Goal: Complete application form

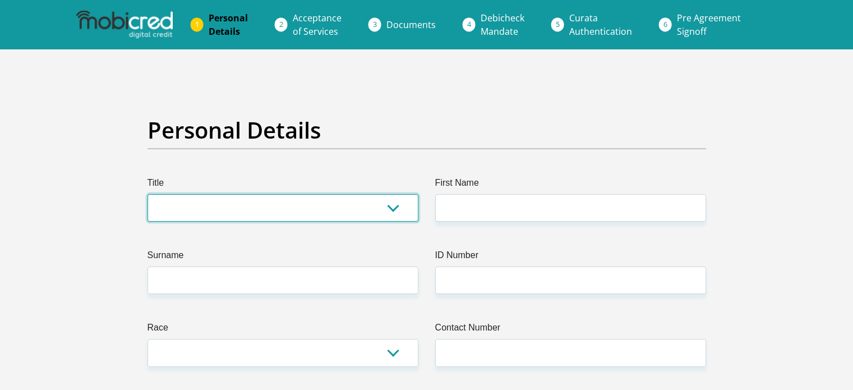
click at [237, 210] on select "Mr Ms Mrs Dr Other" at bounding box center [283, 207] width 271 height 27
select select "Mrs"
click at [148, 194] on select "Mr Ms Mrs Dr Other" at bounding box center [283, 207] width 271 height 27
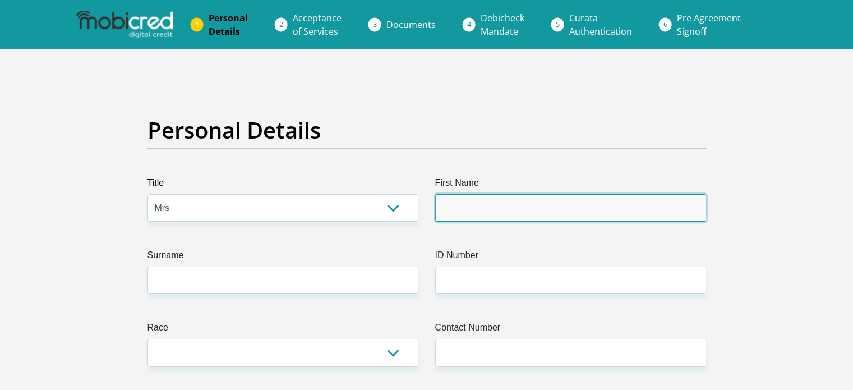
click at [504, 210] on input "First Name" at bounding box center [570, 207] width 271 height 27
type input "Nanette"
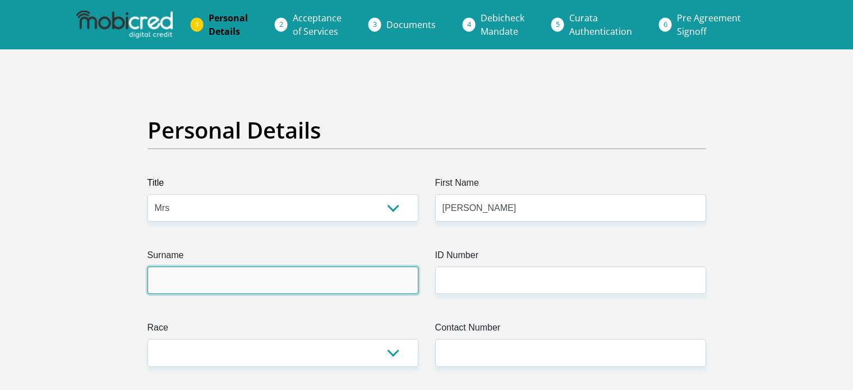
type input "Benade"
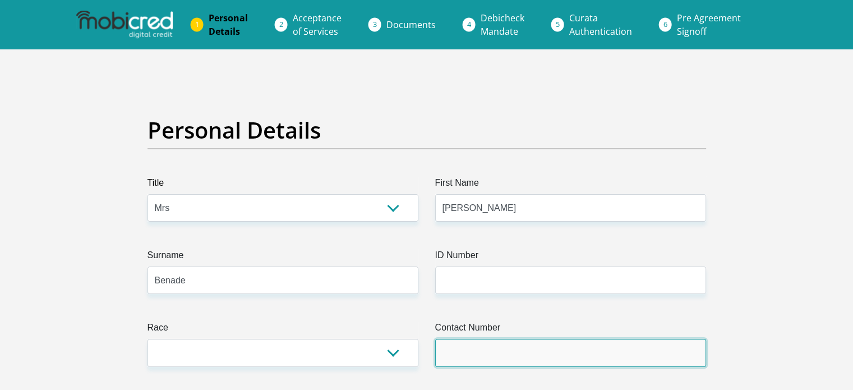
type input "0731898087"
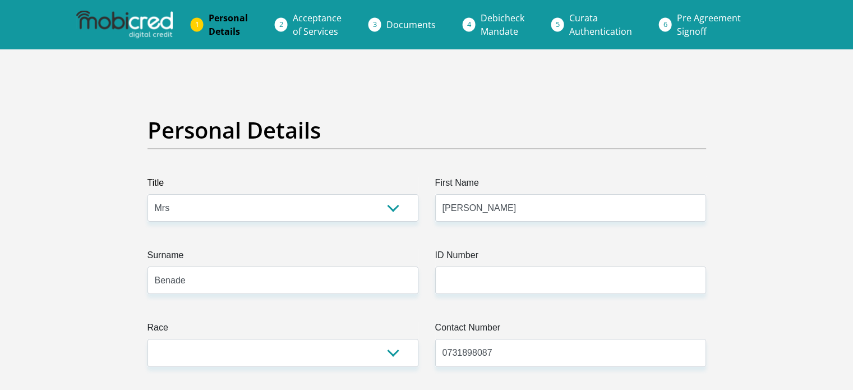
select select "ZAF"
type input "5 Dwarsberg Street"
type input "Middelburg"
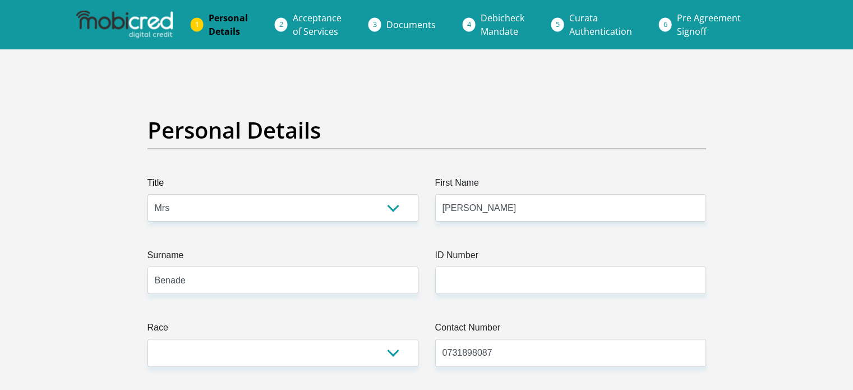
type input "1055"
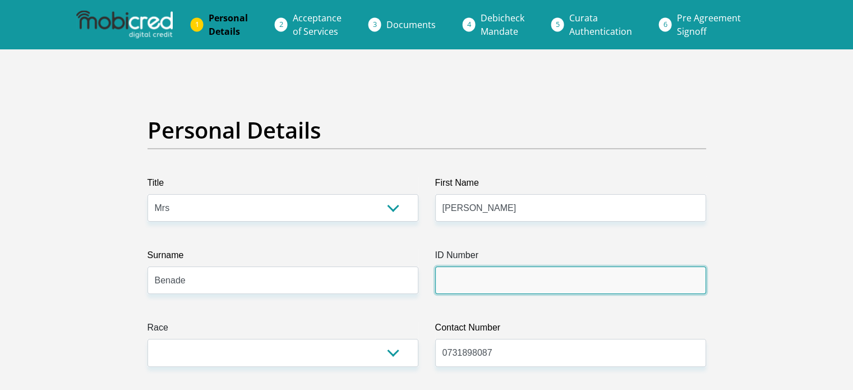
click at [507, 276] on input "ID Number" at bounding box center [570, 280] width 271 height 27
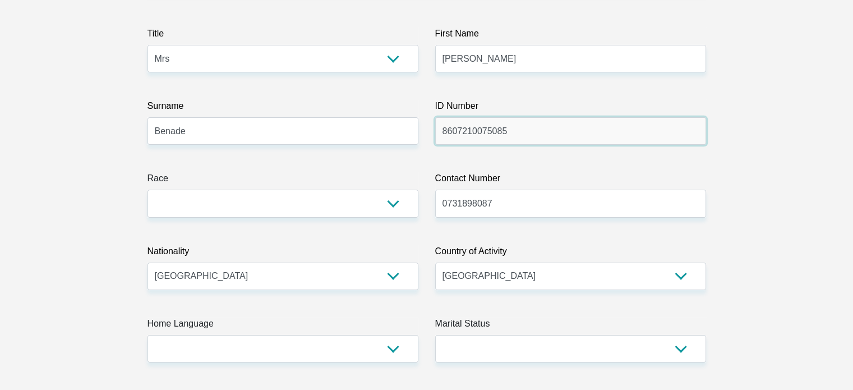
type input "8607210075085"
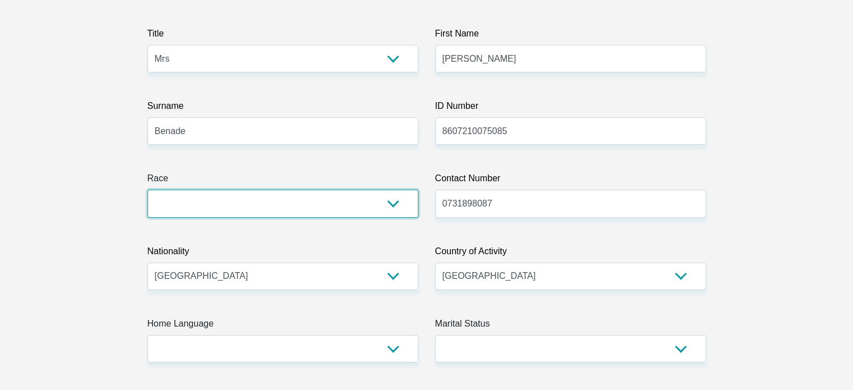
click at [391, 192] on select "Black Coloured Indian White Other" at bounding box center [283, 203] width 271 height 27
select select "4"
click at [148, 190] on select "Black Coloured Indian White Other" at bounding box center [283, 203] width 271 height 27
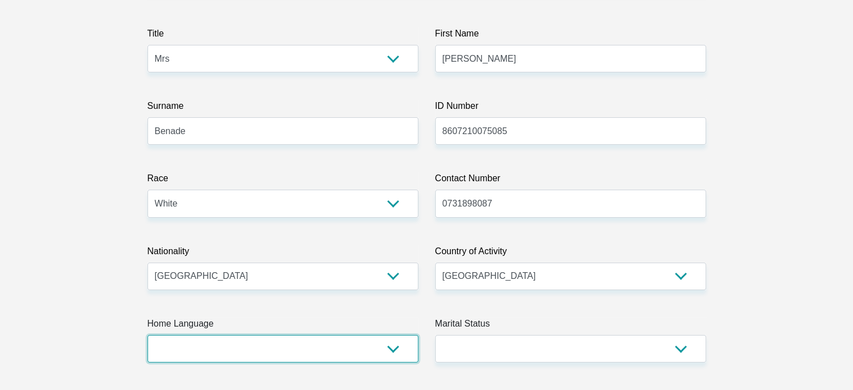
click at [314, 352] on select "Afrikaans English Sepedi South Ndebele Southern Sotho Swati Tsonga Tswana Venda…" at bounding box center [283, 348] width 271 height 27
select select "afr"
click at [148, 335] on select "Afrikaans English Sepedi South Ndebele Southern Sotho Swati Tsonga Tswana Venda…" at bounding box center [283, 348] width 271 height 27
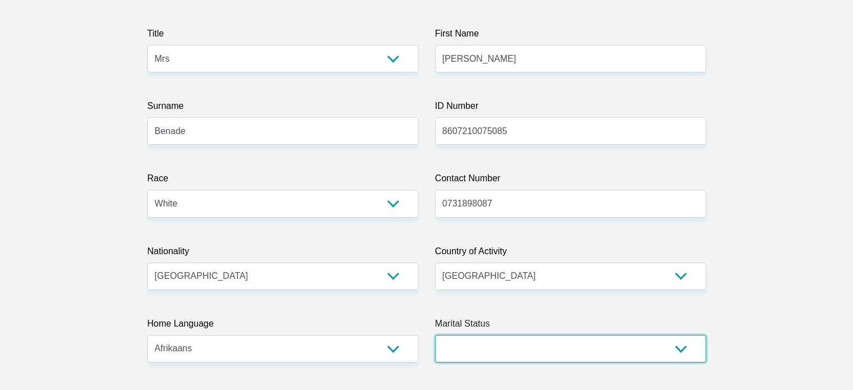
click at [540, 347] on select "Married ANC Single Divorced Widowed Married COP or Customary Law" at bounding box center [570, 348] width 271 height 27
select select "1"
click at [435, 335] on select "Married ANC Single Divorced Widowed Married COP or Customary Law" at bounding box center [570, 348] width 271 height 27
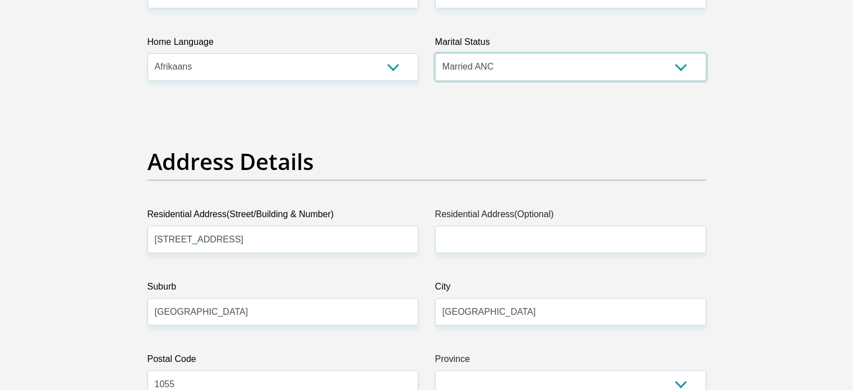
scroll to position [449, 0]
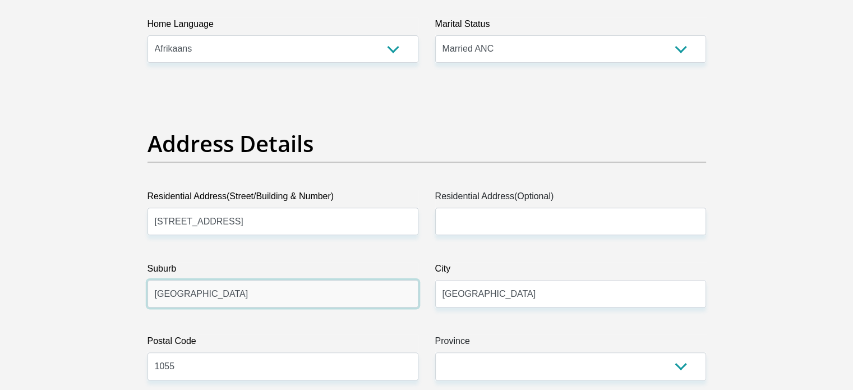
drag, startPoint x: 236, startPoint y: 299, endPoint x: 109, endPoint y: 299, distance: 126.8
type input "AERORAND"
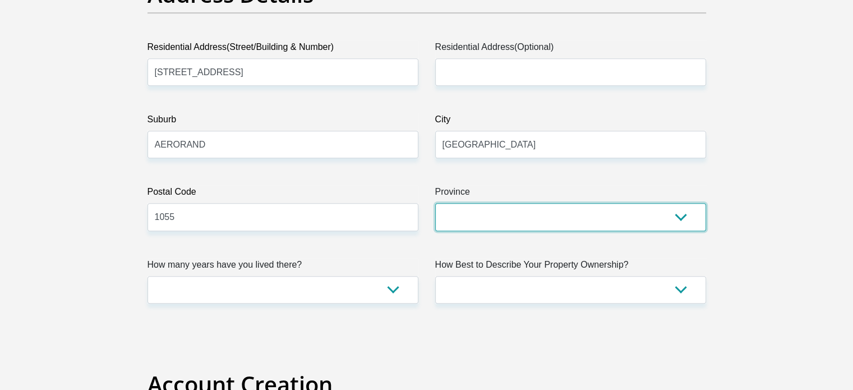
click at [472, 209] on select "Eastern Cape Free State Gauteng KwaZulu-Natal Limpopo Mpumalanga Northern Cape …" at bounding box center [570, 216] width 271 height 27
select select "Mpumalanga"
click at [435, 203] on select "Eastern Cape Free State Gauteng KwaZulu-Natal Limpopo Mpumalanga Northern Cape …" at bounding box center [570, 216] width 271 height 27
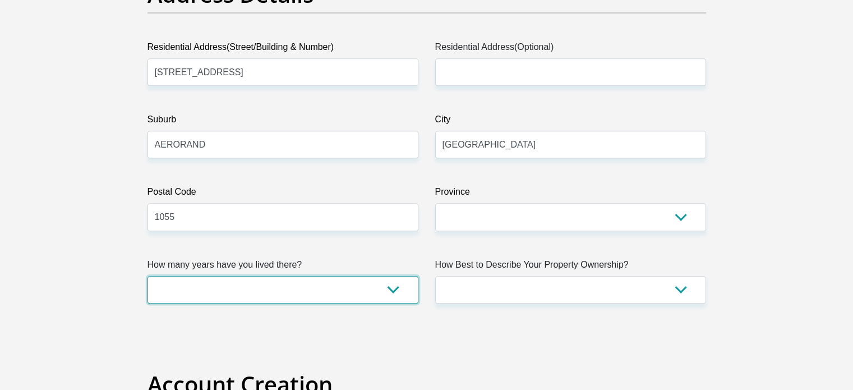
click at [334, 284] on select "less than 1 year 1-3 years 3-5 years 5+ years" at bounding box center [283, 289] width 271 height 27
select select "2"
click at [148, 276] on select "less than 1 year 1-3 years 3-5 years 5+ years" at bounding box center [283, 289] width 271 height 27
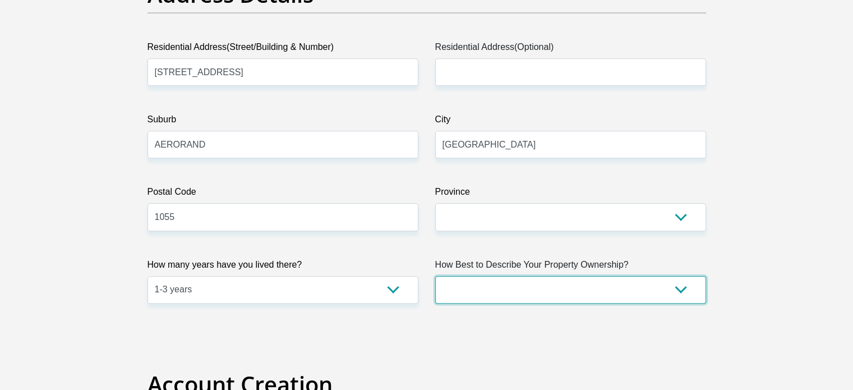
click at [486, 284] on select "Owned Rented Family Owned Company Dwelling" at bounding box center [570, 289] width 271 height 27
select select "Rented"
click at [435, 276] on select "Owned Rented Family Owned Company Dwelling" at bounding box center [570, 289] width 271 height 27
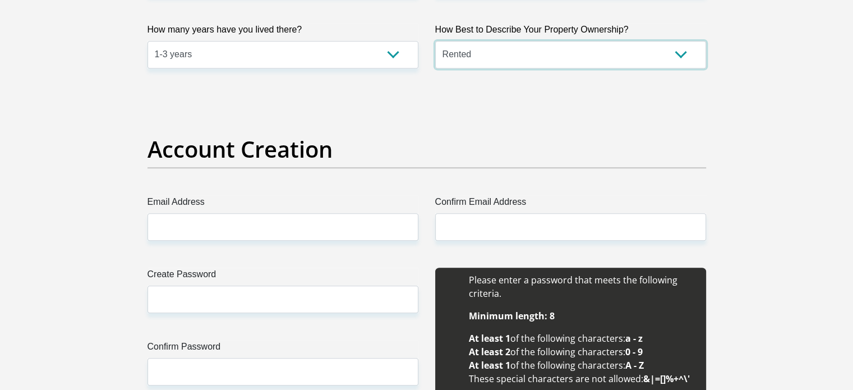
scroll to position [898, 0]
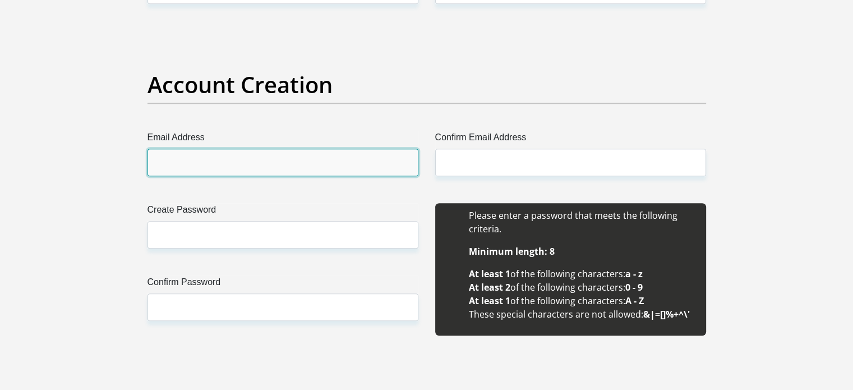
click at [241, 162] on input "Email Address" at bounding box center [283, 162] width 271 height 27
type input "nanettebenade@gmail.com"
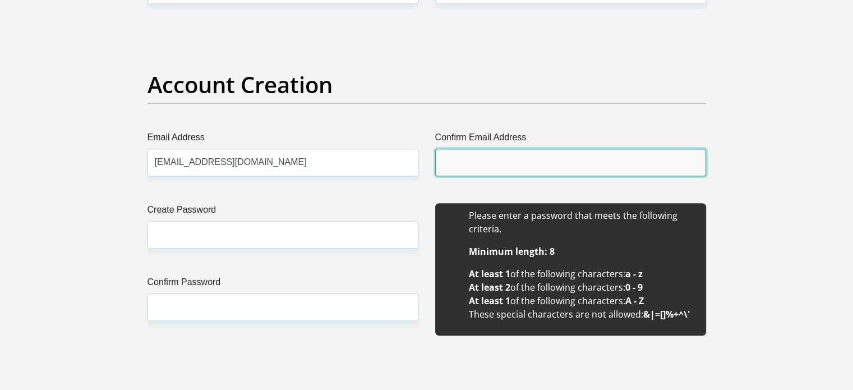
type input "nanettebenade@gmail.com"
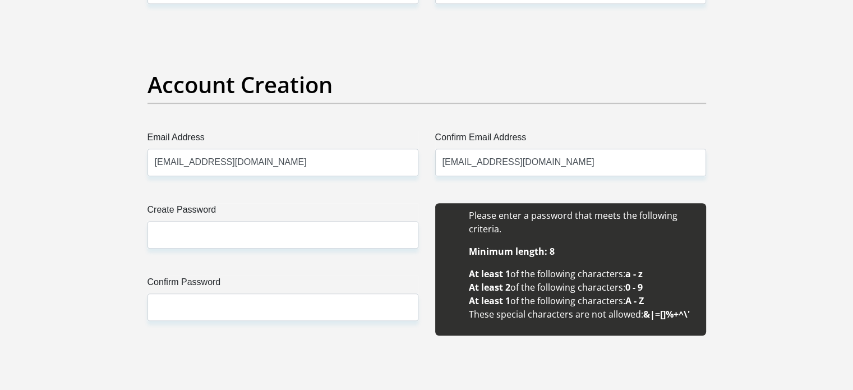
type input "Nanette"
type input "Benade"
type input "0731898087"
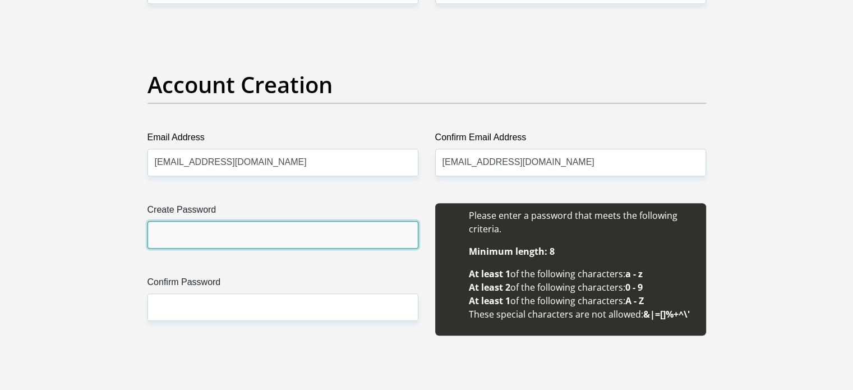
click at [229, 231] on input "Create Password" at bounding box center [283, 234] width 271 height 27
type input "lieFies07"
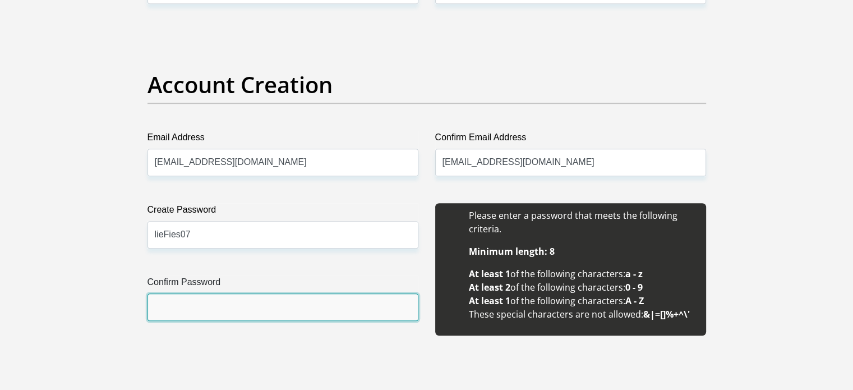
click at [222, 314] on input "Confirm Password" at bounding box center [283, 306] width 271 height 27
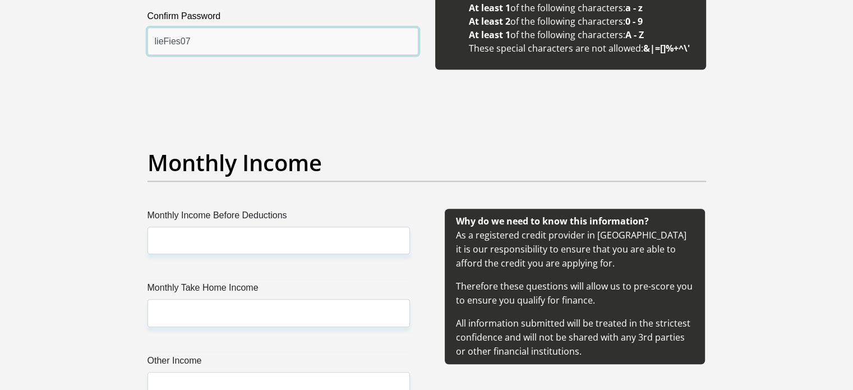
scroll to position [1197, 0]
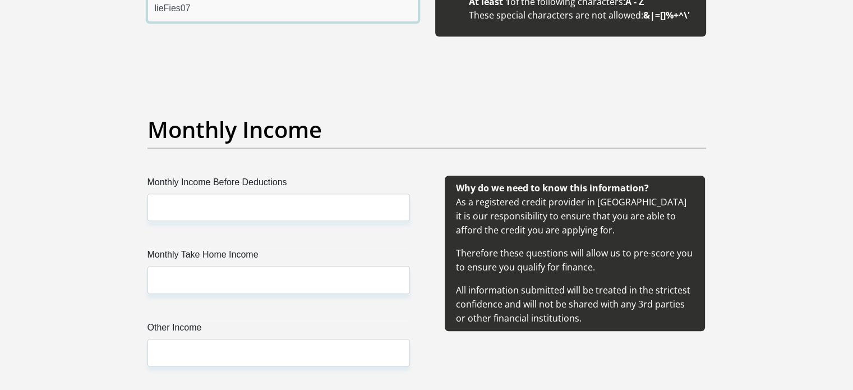
type input "lieFies07"
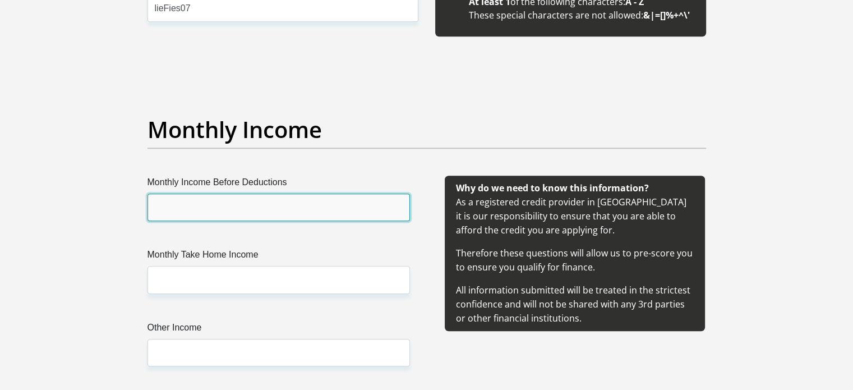
click at [256, 203] on input "Monthly Income Before Deductions" at bounding box center [279, 207] width 263 height 27
type input "18000"
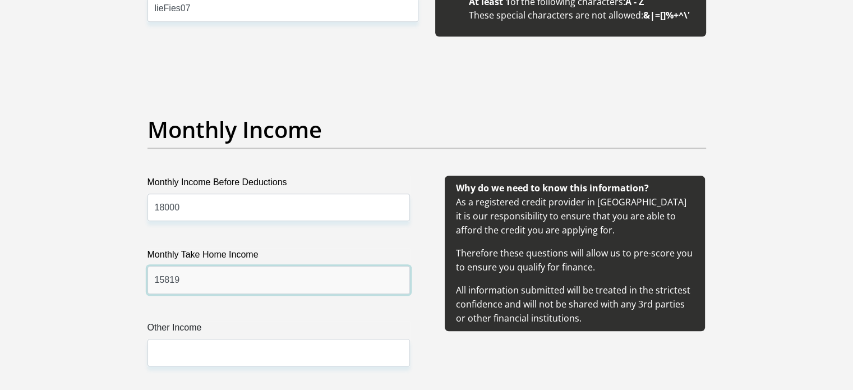
type input "15819"
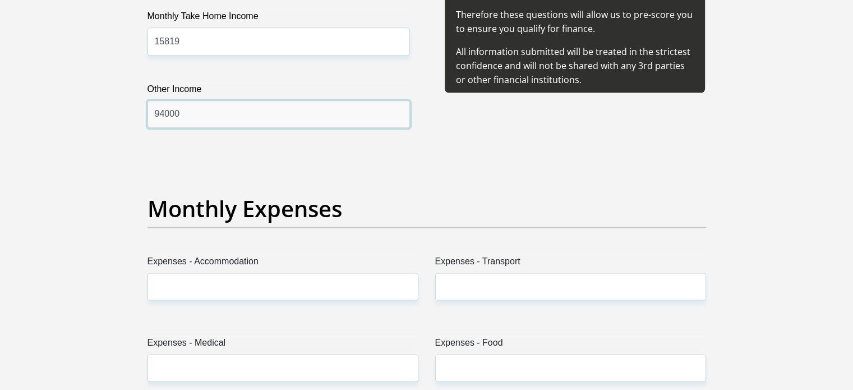
scroll to position [1496, 0]
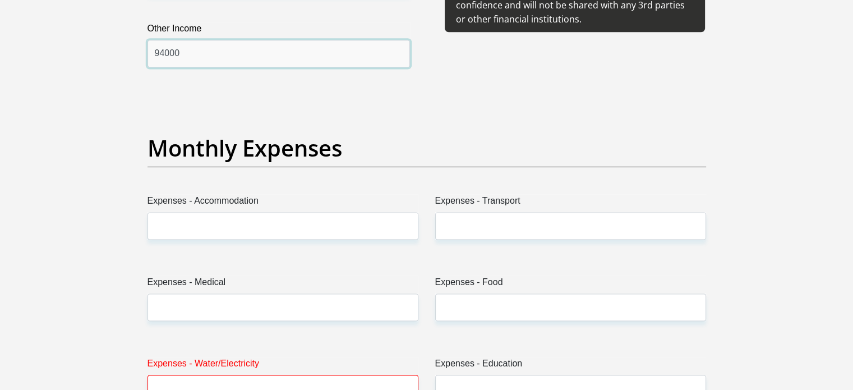
type input "94000"
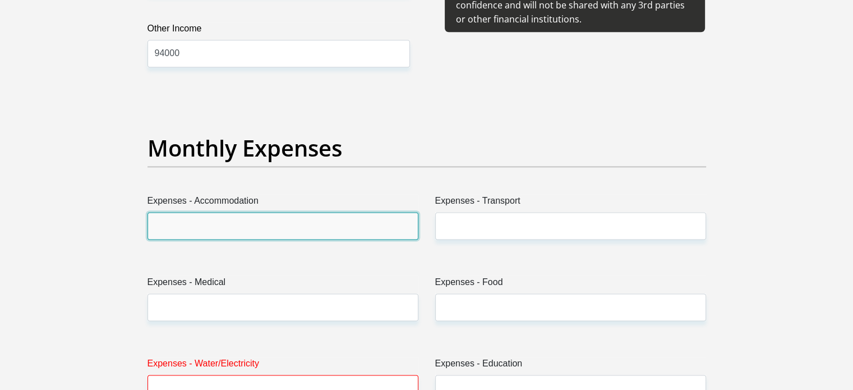
click at [245, 238] on input "Expenses - Accommodation" at bounding box center [283, 225] width 271 height 27
type input "10000"
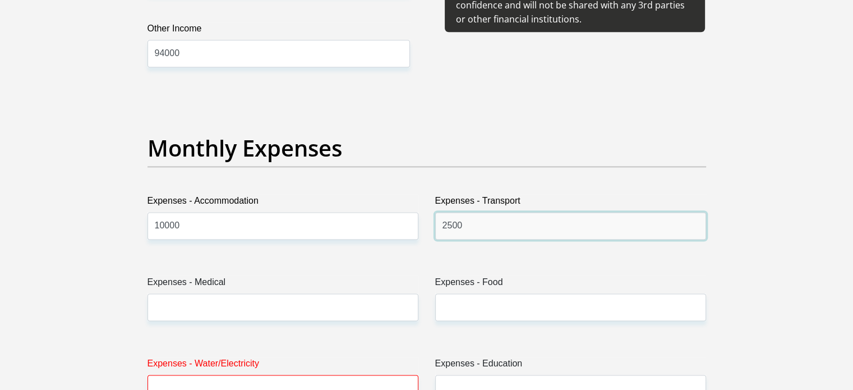
type input "2500"
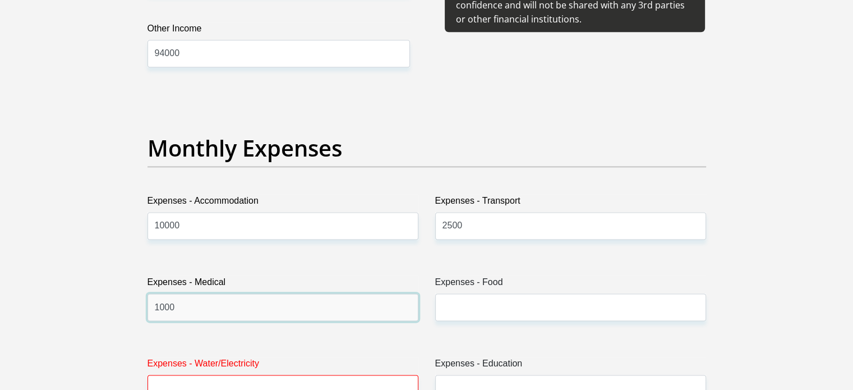
type input "1000"
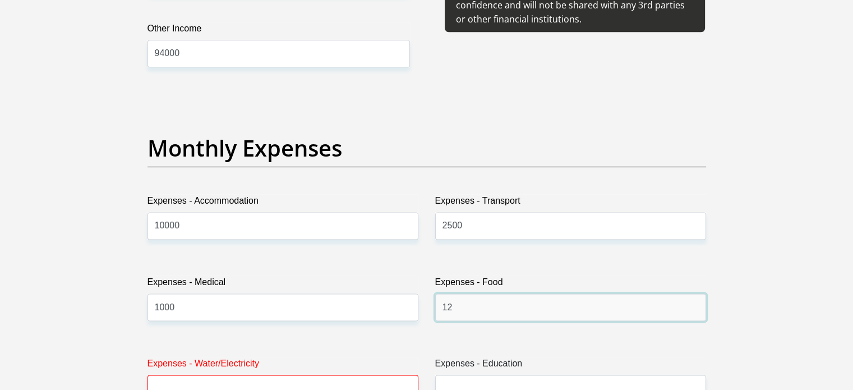
type input "1"
type input "7500"
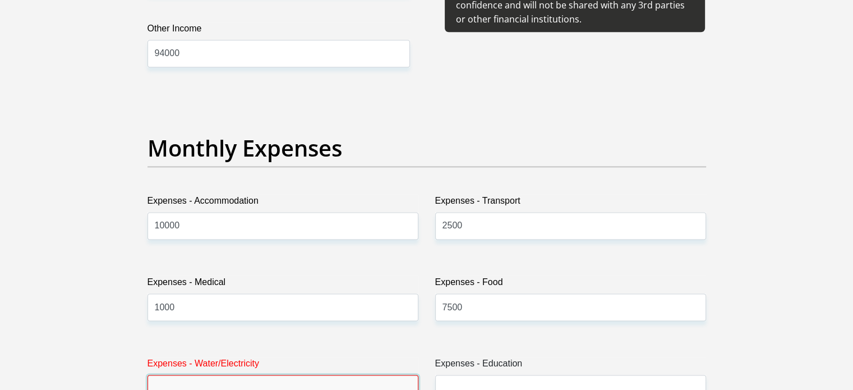
scroll to position [1507, 0]
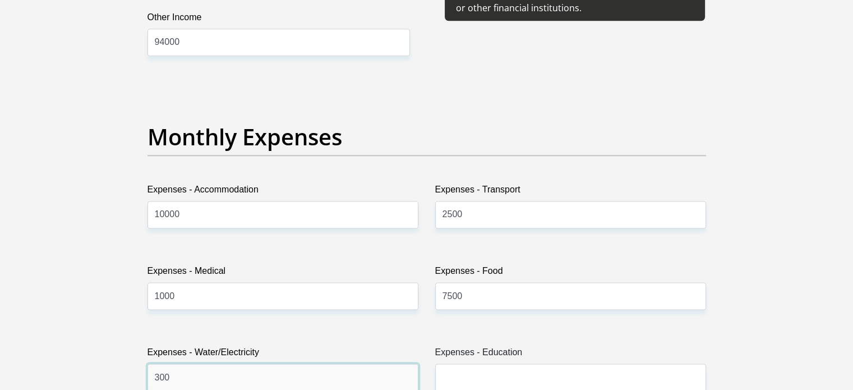
type input "300"
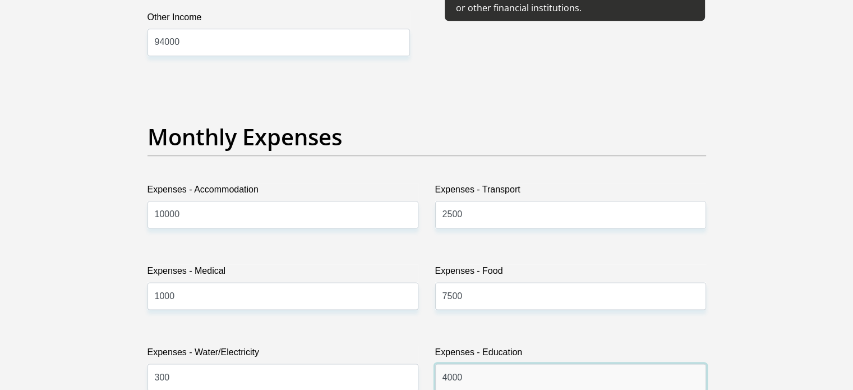
type input "4000"
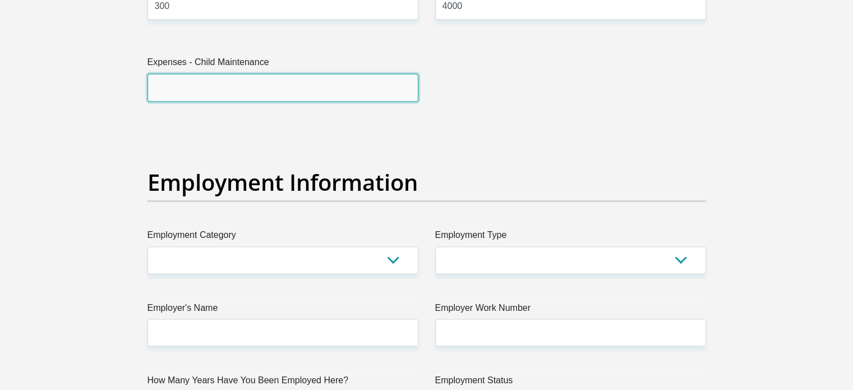
scroll to position [1920, 0]
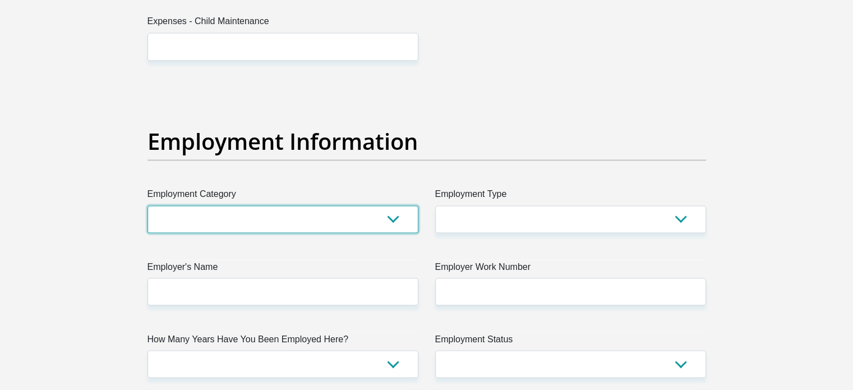
click at [328, 221] on select "AGRICULTURE ALCOHOL & TOBACCO CONSTRUCTION MATERIALS METALLURGY EQUIPMENT FOR R…" at bounding box center [283, 218] width 271 height 27
select select "17"
click at [148, 205] on select "AGRICULTURE ALCOHOL & TOBACCO CONSTRUCTION MATERIALS METALLURGY EQUIPMENT FOR R…" at bounding box center [283, 218] width 271 height 27
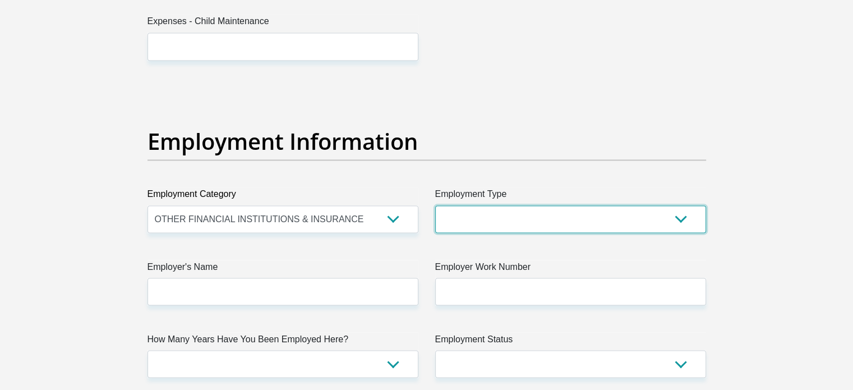
click at [474, 217] on select "College/Lecturer Craft Seller Creative Driver Executive Farmer Forces - Non Com…" at bounding box center [570, 218] width 271 height 27
select select "Unknown/Other"
click at [435, 205] on select "College/Lecturer Craft Seller Creative Driver Executive Farmer Forces - Non Com…" at bounding box center [570, 218] width 271 height 27
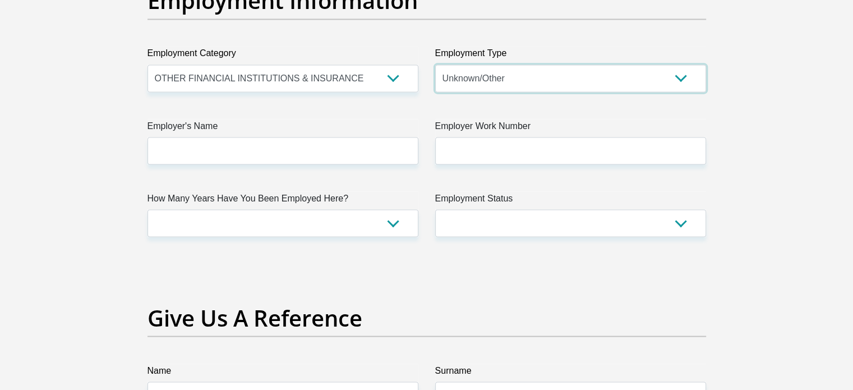
scroll to position [2069, 0]
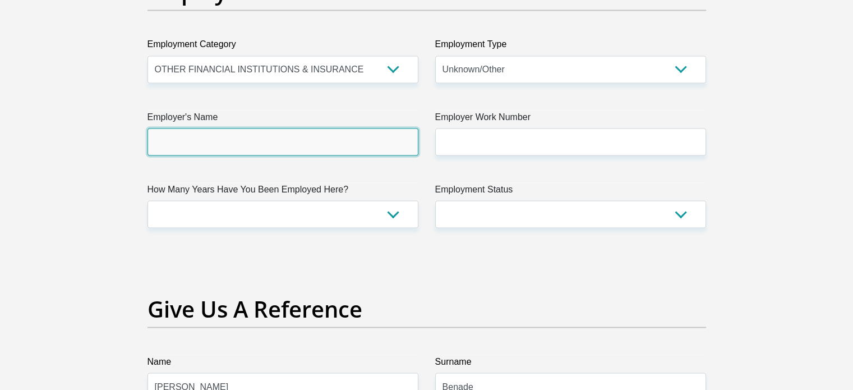
click at [362, 146] on input "Employer's Name" at bounding box center [283, 141] width 271 height 27
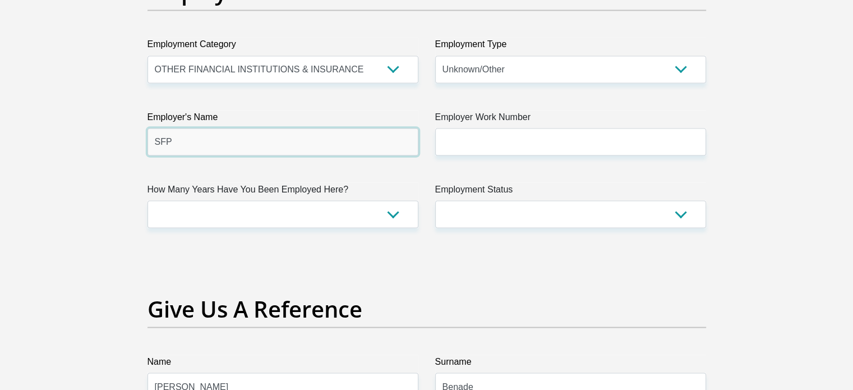
type input "SFP"
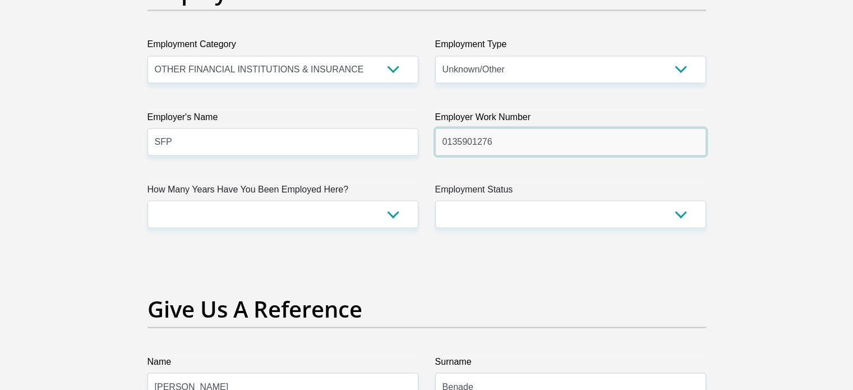
type input "0135901276"
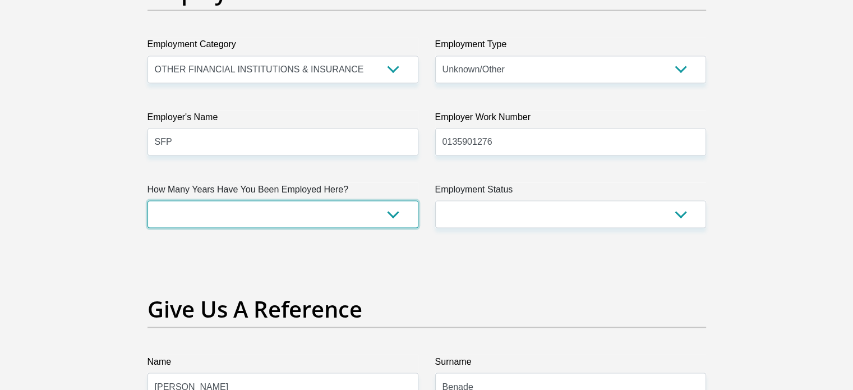
click at [387, 204] on select "less than 1 year 1-3 years 3-5 years 5+ years" at bounding box center [283, 213] width 271 height 27
select select "6"
click at [148, 200] on select "less than 1 year 1-3 years 3-5 years 5+ years" at bounding box center [283, 213] width 271 height 27
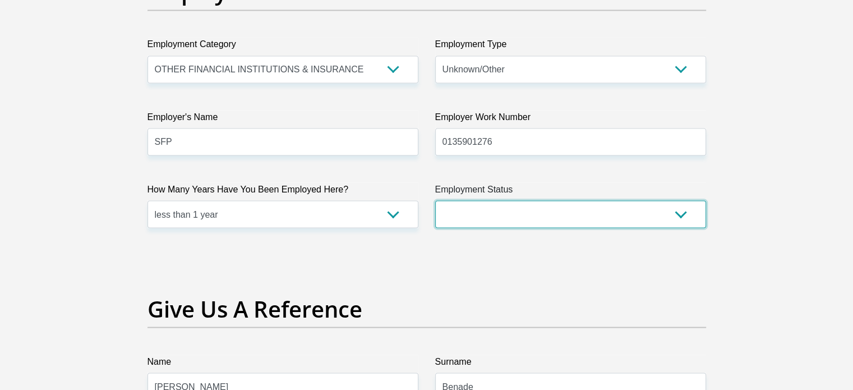
click at [480, 213] on select "Permanent/Full-time Part-time/Casual Contract Worker Self-Employed Housewife Re…" at bounding box center [570, 213] width 271 height 27
select select "1"
click at [435, 200] on select "Permanent/Full-time Part-time/Casual Contract Worker Self-Employed Housewife Re…" at bounding box center [570, 213] width 271 height 27
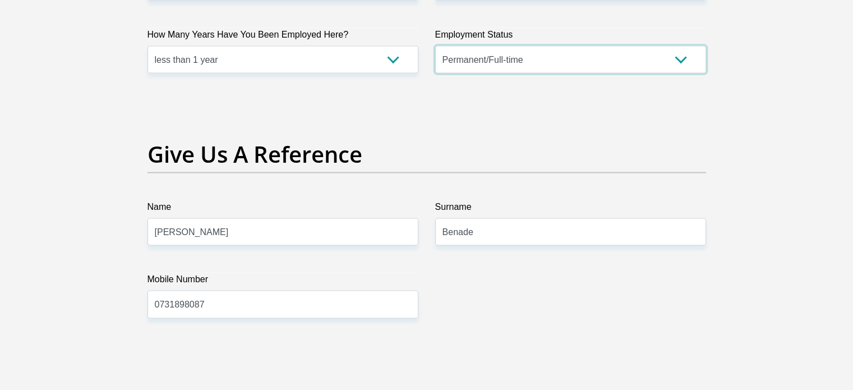
scroll to position [2368, 0]
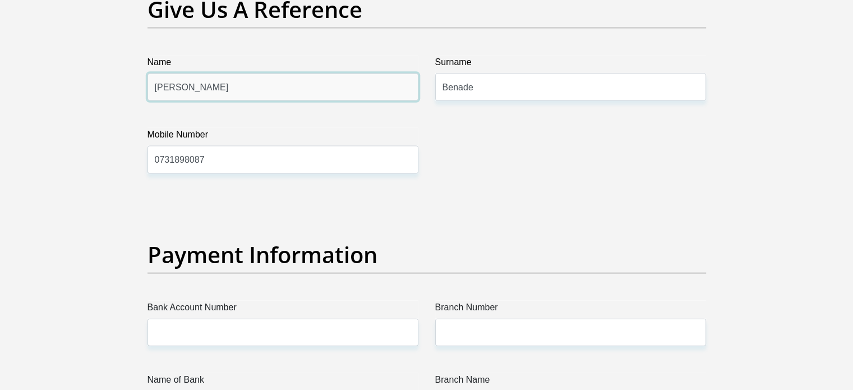
drag, startPoint x: 199, startPoint y: 87, endPoint x: 144, endPoint y: 92, distance: 55.8
click at [144, 92] on div "Name Nanette" at bounding box center [283, 78] width 288 height 45
type input "Johan"
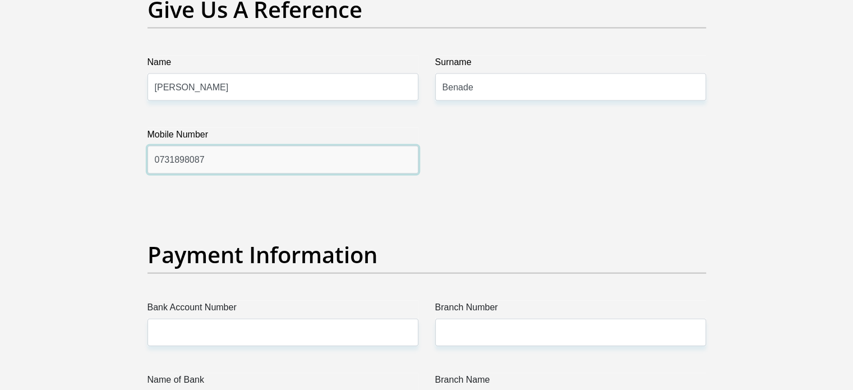
click at [215, 152] on input "0731898087" at bounding box center [283, 159] width 271 height 27
drag, startPoint x: 211, startPoint y: 157, endPoint x: 80, endPoint y: 159, distance: 131.3
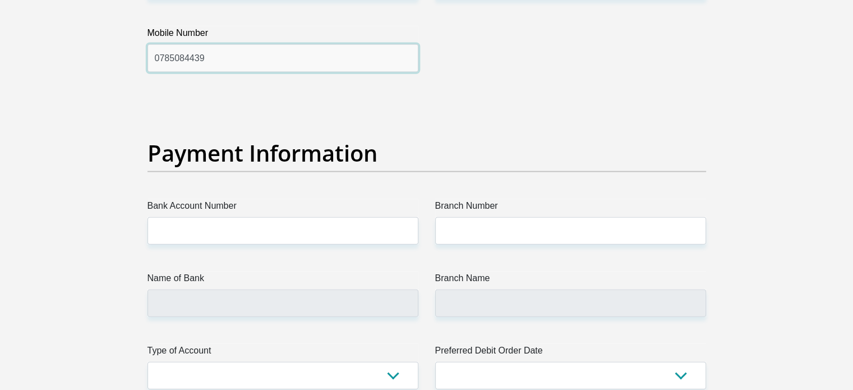
scroll to position [2518, 0]
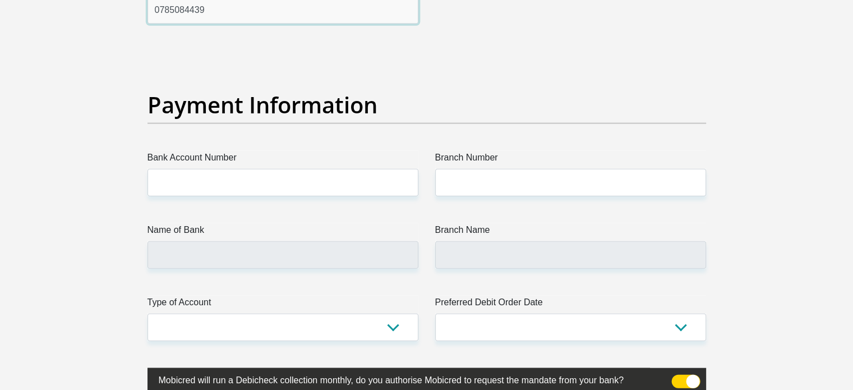
type input "0785084439"
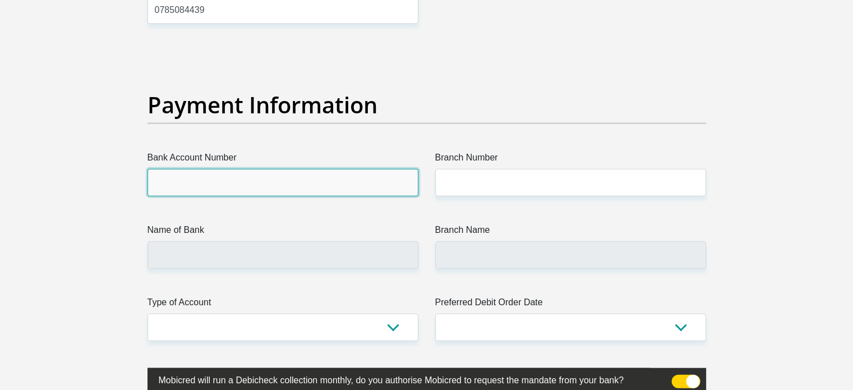
click at [323, 190] on input "Bank Account Number" at bounding box center [283, 182] width 271 height 27
type input "63071786413"
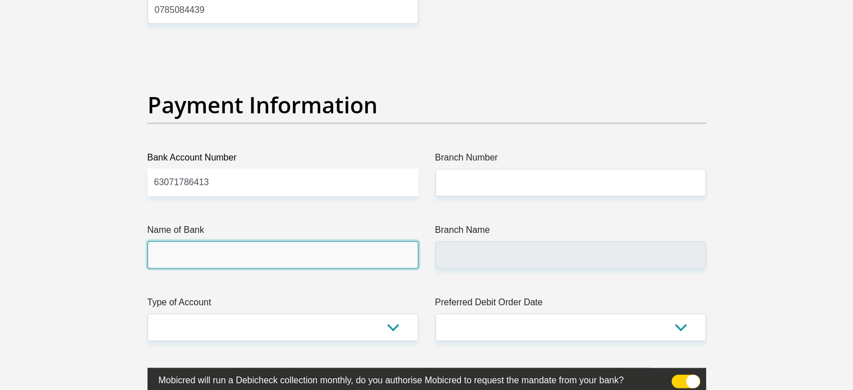
click at [180, 267] on input "Name of Bank" at bounding box center [283, 254] width 271 height 27
click at [193, 259] on input "Name of Bank" at bounding box center [283, 254] width 271 height 27
click at [189, 250] on input "Name of Bank" at bounding box center [283, 254] width 271 height 27
click at [194, 251] on input "Name of Bank" at bounding box center [283, 254] width 271 height 27
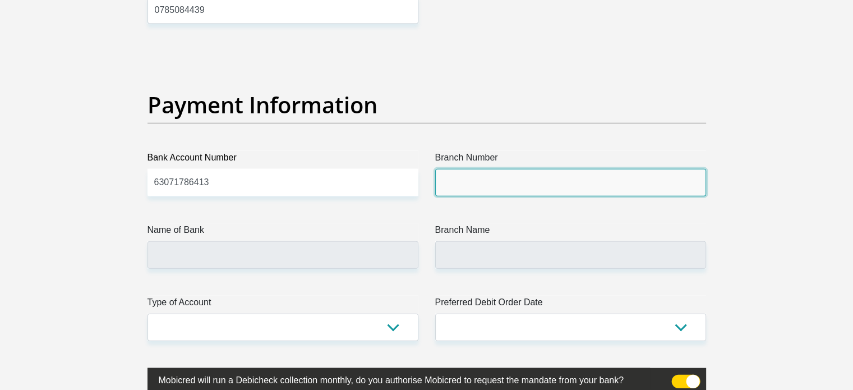
click at [509, 187] on input "Branch Number" at bounding box center [570, 182] width 271 height 27
click at [508, 187] on input "Branch Number" at bounding box center [570, 182] width 271 height 27
type input "250655"
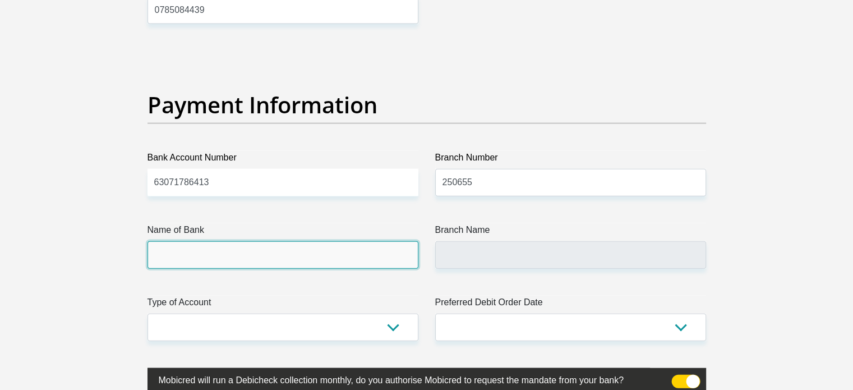
click at [332, 259] on input "Name of Bank" at bounding box center [283, 254] width 271 height 27
type input "FIRSTRAND BANK"
type input "BRANCH 560"
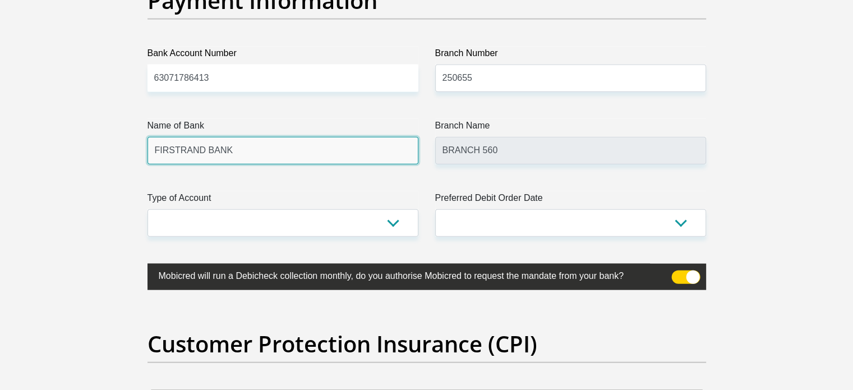
scroll to position [2667, 0]
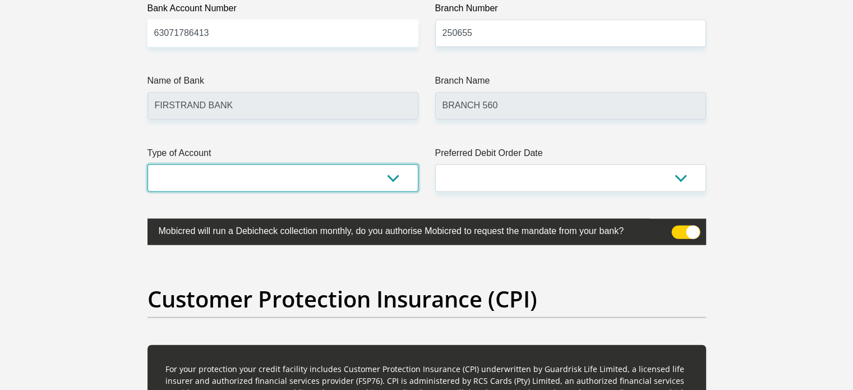
click at [257, 181] on select "Cheque Savings" at bounding box center [283, 177] width 271 height 27
select select "CUR"
click at [148, 164] on select "Cheque Savings" at bounding box center [283, 177] width 271 height 27
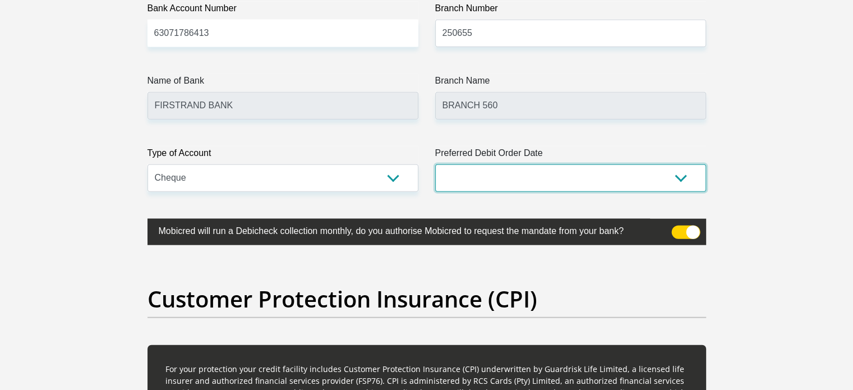
click at [530, 173] on select "1st 2nd 3rd 4th 5th 7th 18th 19th 20th 21st 22nd 23rd 24th 25th 26th 27th 28th …" at bounding box center [570, 177] width 271 height 27
select select "25"
click at [435, 164] on select "1st 2nd 3rd 4th 5th 7th 18th 19th 20th 21st 22nd 23rd 24th 25th 26th 27th 28th …" at bounding box center [570, 177] width 271 height 27
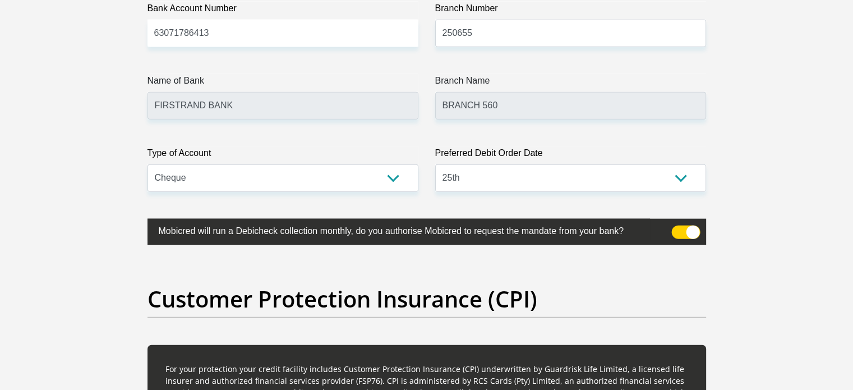
click at [694, 231] on span at bounding box center [686, 232] width 29 height 13
click at [678, 228] on input "checkbox" at bounding box center [678, 228] width 0 height 0
click at [680, 235] on span at bounding box center [686, 232] width 29 height 13
click at [678, 228] on input "checkbox" at bounding box center [678, 228] width 0 height 0
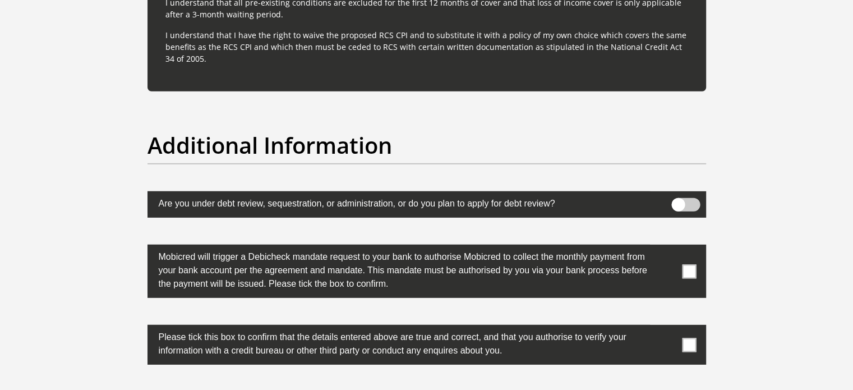
scroll to position [3416, 0]
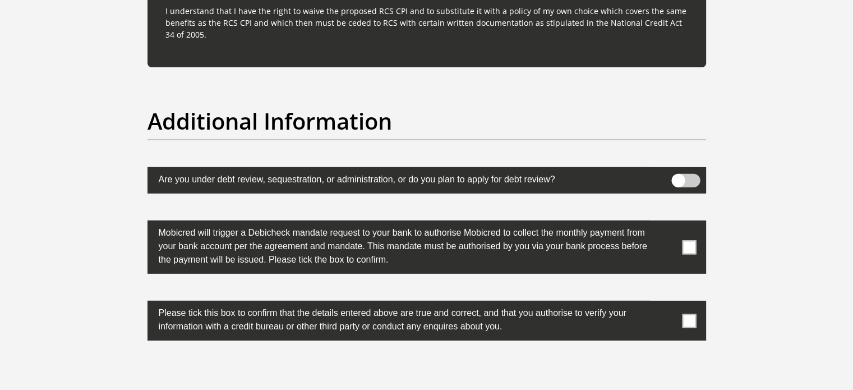
click at [689, 249] on span at bounding box center [689, 247] width 14 height 14
click at [667, 223] on input "checkbox" at bounding box center [667, 223] width 0 height 0
click at [694, 319] on span at bounding box center [689, 321] width 14 height 14
click at [667, 304] on input "checkbox" at bounding box center [667, 304] width 0 height 0
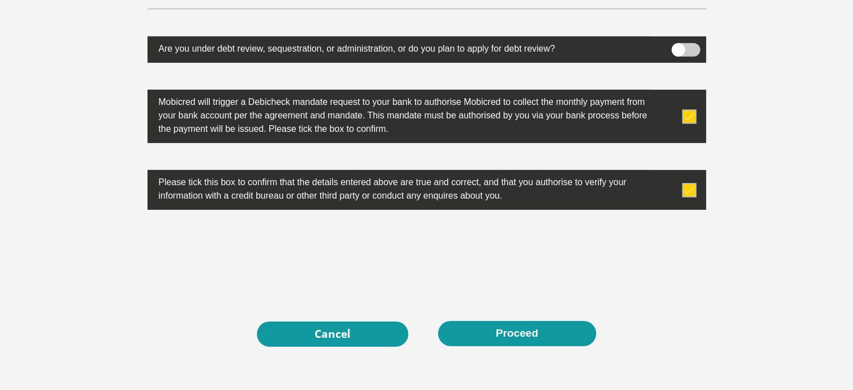
scroll to position [3565, 0]
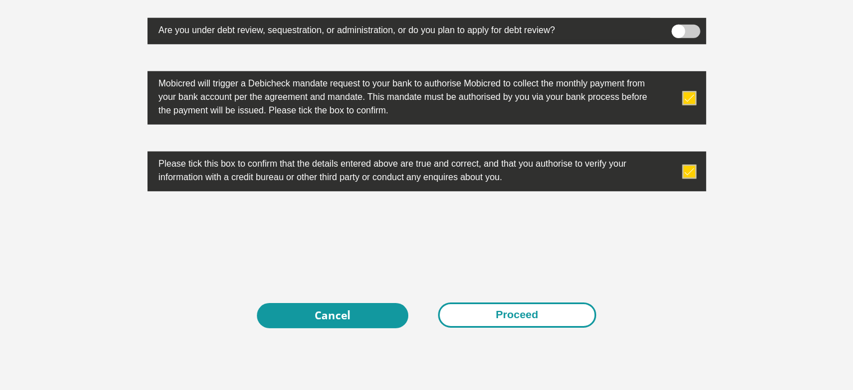
click at [506, 314] on button "Proceed" at bounding box center [517, 314] width 158 height 25
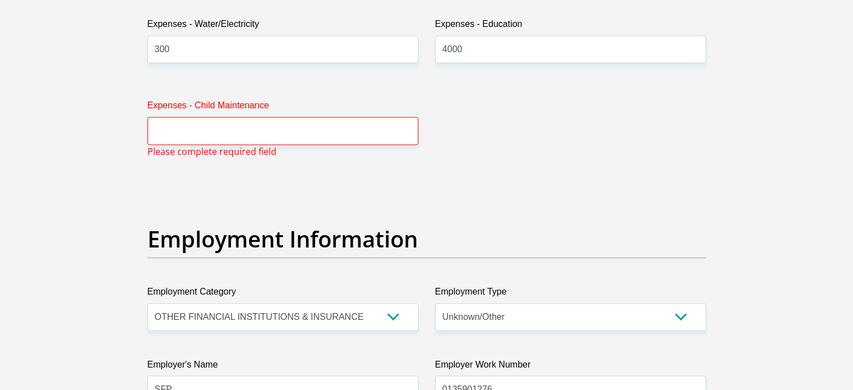
scroll to position [1810, 0]
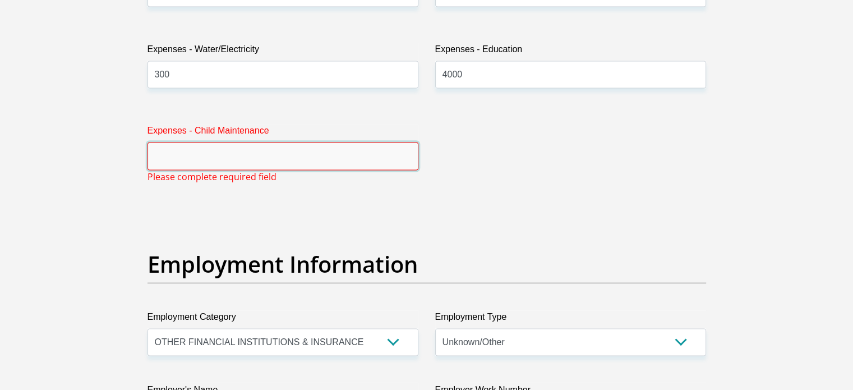
click at [242, 154] on input "Expenses - Child Maintenance" at bounding box center [283, 155] width 271 height 27
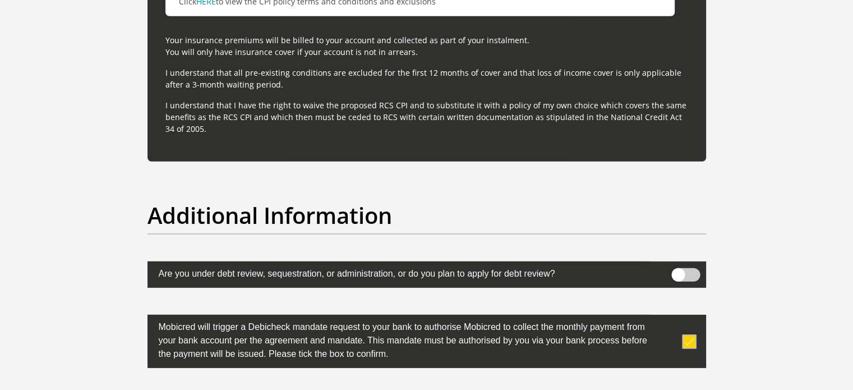
scroll to position [3634, 0]
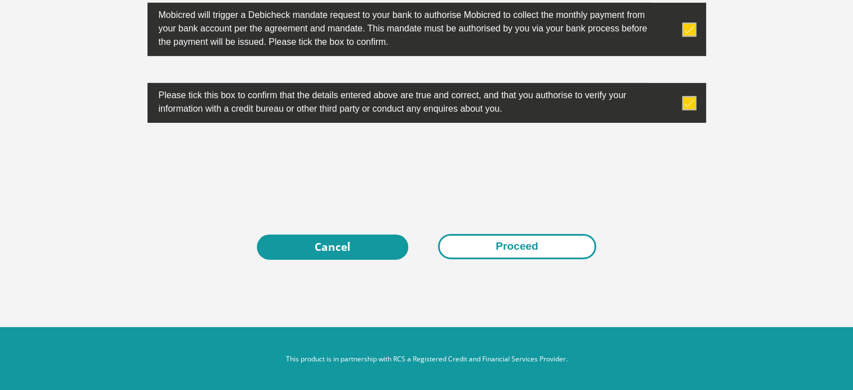
type input "1000"
click at [498, 251] on button "Proceed" at bounding box center [517, 246] width 158 height 25
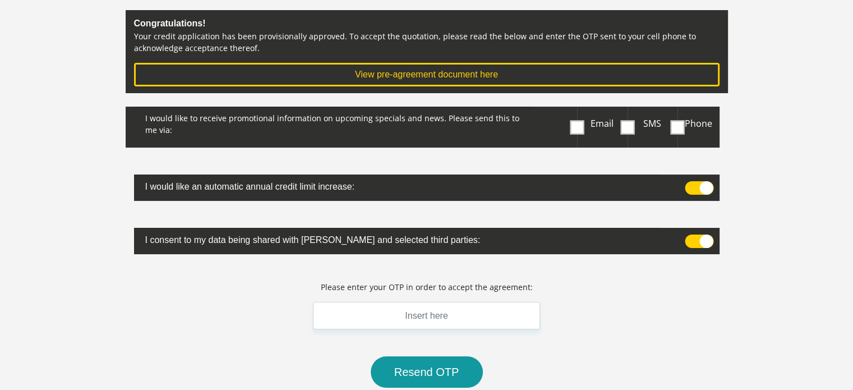
scroll to position [149, 0]
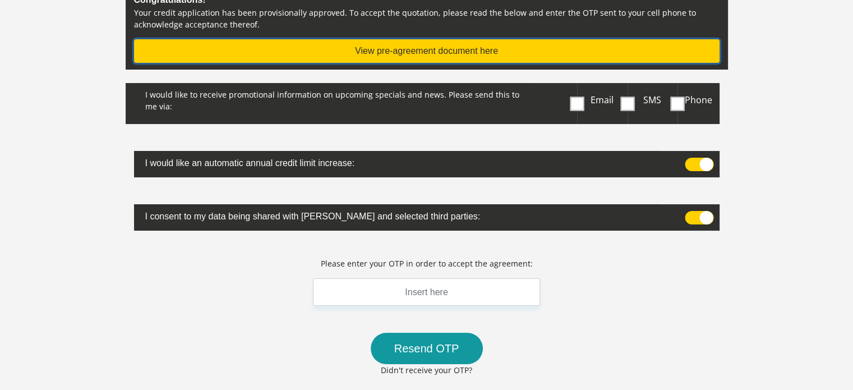
click at [413, 51] on button "View pre-agreement document here" at bounding box center [427, 51] width 586 height 24
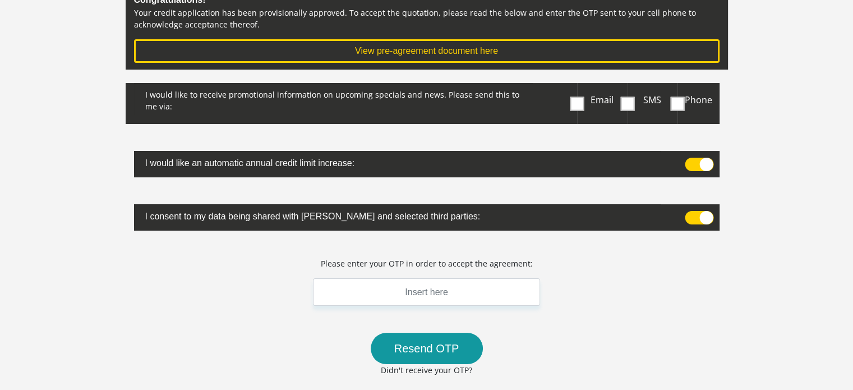
click at [579, 104] on span at bounding box center [578, 104] width 14 height 14
click at [580, 86] on input "Email" at bounding box center [580, 86] width 0 height 0
click at [708, 216] on span at bounding box center [699, 217] width 29 height 13
click at [690, 214] on input "checkbox" at bounding box center [690, 214] width 0 height 0
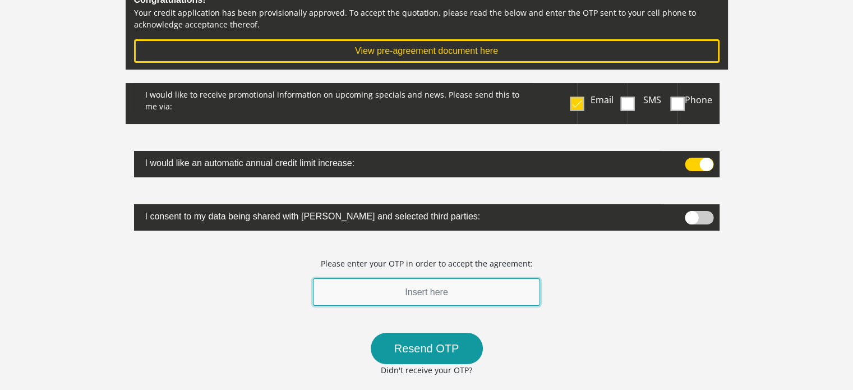
click at [429, 295] on input "text" at bounding box center [427, 291] width 228 height 27
click at [415, 293] on input "text" at bounding box center [427, 291] width 228 height 27
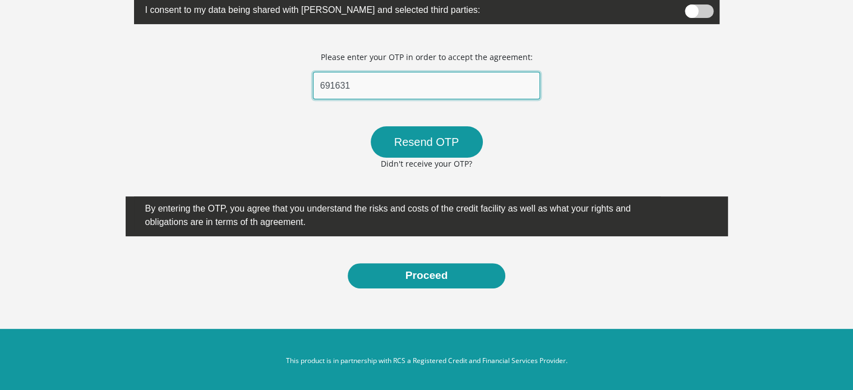
scroll to position [356, 0]
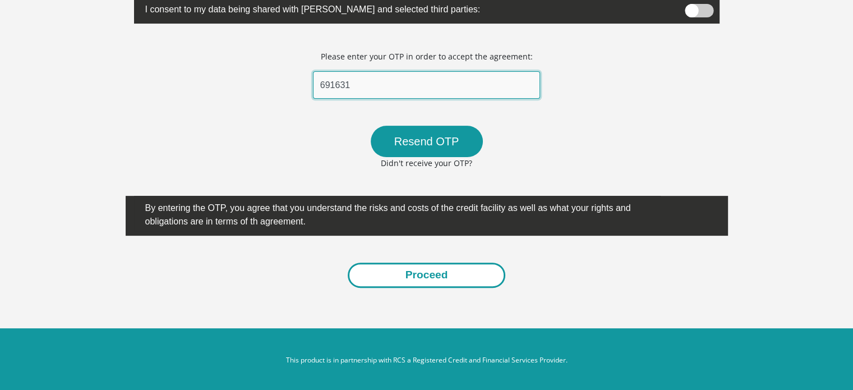
type input "691631"
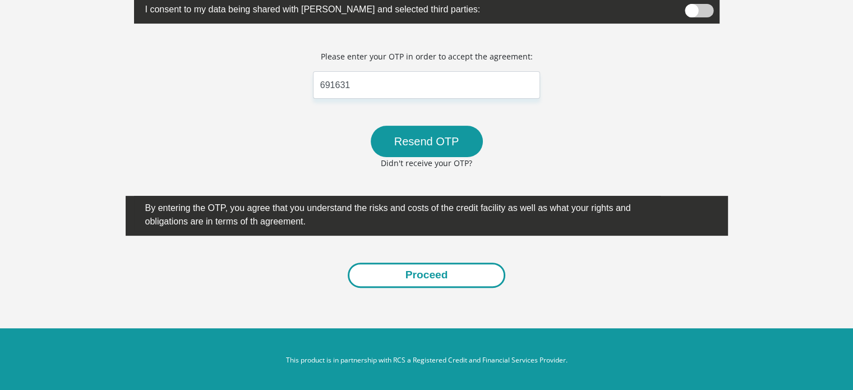
click at [424, 269] on button "Proceed" at bounding box center [427, 275] width 158 height 25
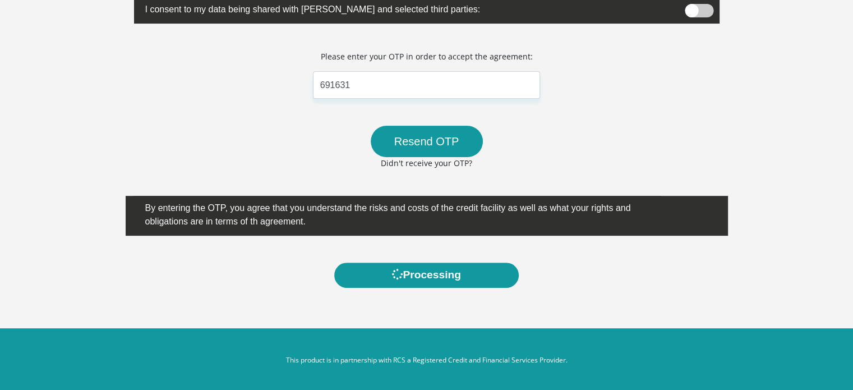
scroll to position [0, 0]
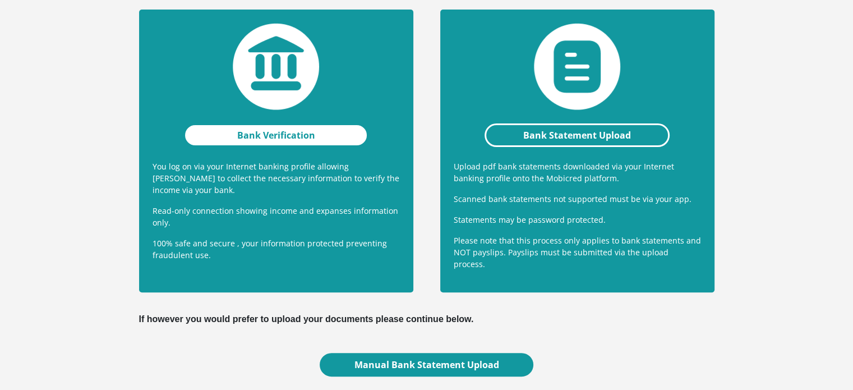
scroll to position [231, 0]
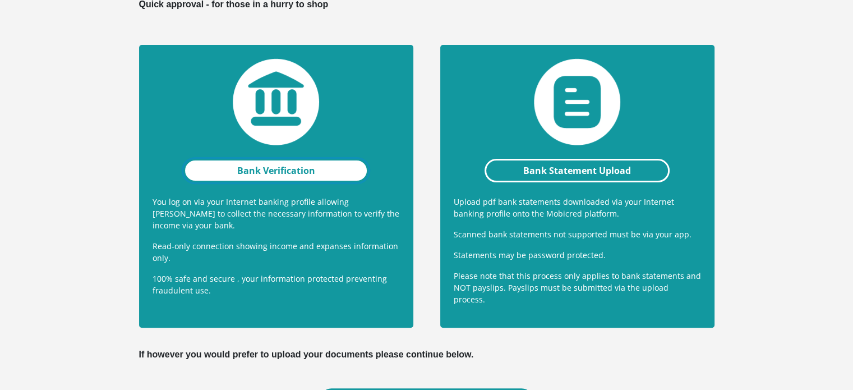
click at [251, 171] on link "Bank Verification" at bounding box center [276, 171] width 186 height 24
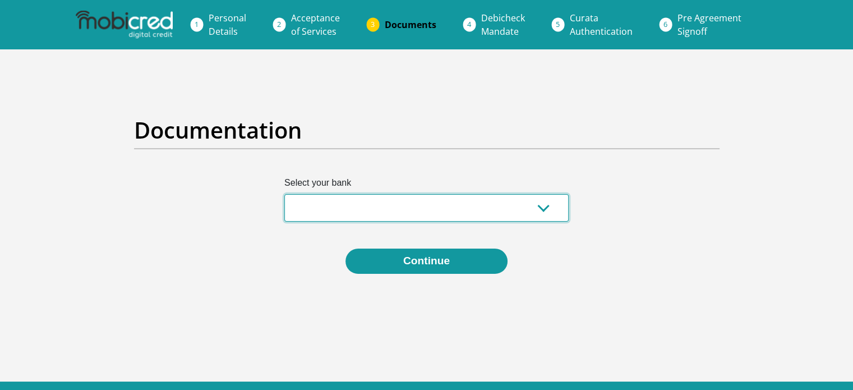
click at [314, 204] on select "Absa Capitec Bank Discovery Bank First National Bank Nedbank Standard Bank Tyme…" at bounding box center [426, 207] width 284 height 27
select select "{"id":"1","title":"First National Bank","institution":"Rand Merchant Bank","ali…"
click at [284, 194] on select "Absa Capitec Bank Discovery Bank First National Bank Nedbank Standard Bank Tyme…" at bounding box center [426, 207] width 284 height 27
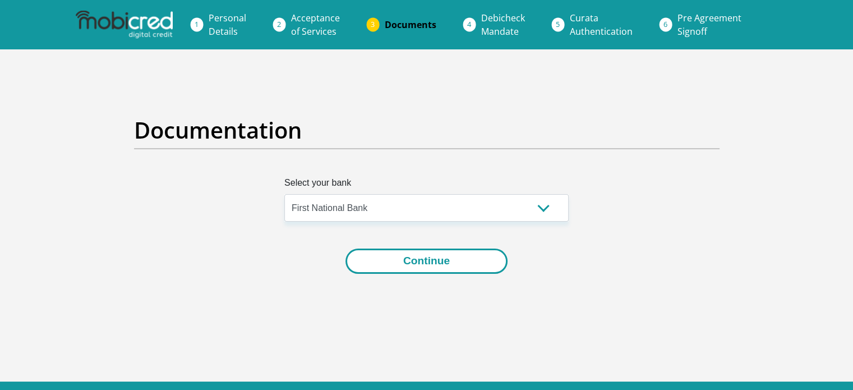
click at [424, 254] on button "Continue" at bounding box center [427, 261] width 162 height 25
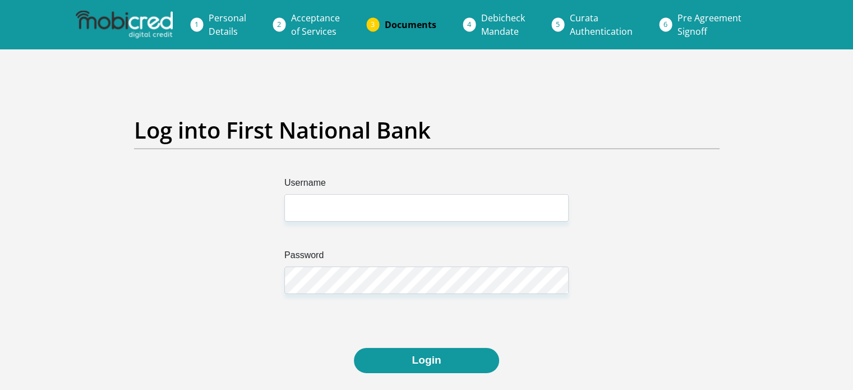
click at [323, 18] on span "Acceptance of Services" at bounding box center [315, 25] width 49 height 26
